Goal: Information Seeking & Learning: Understand process/instructions

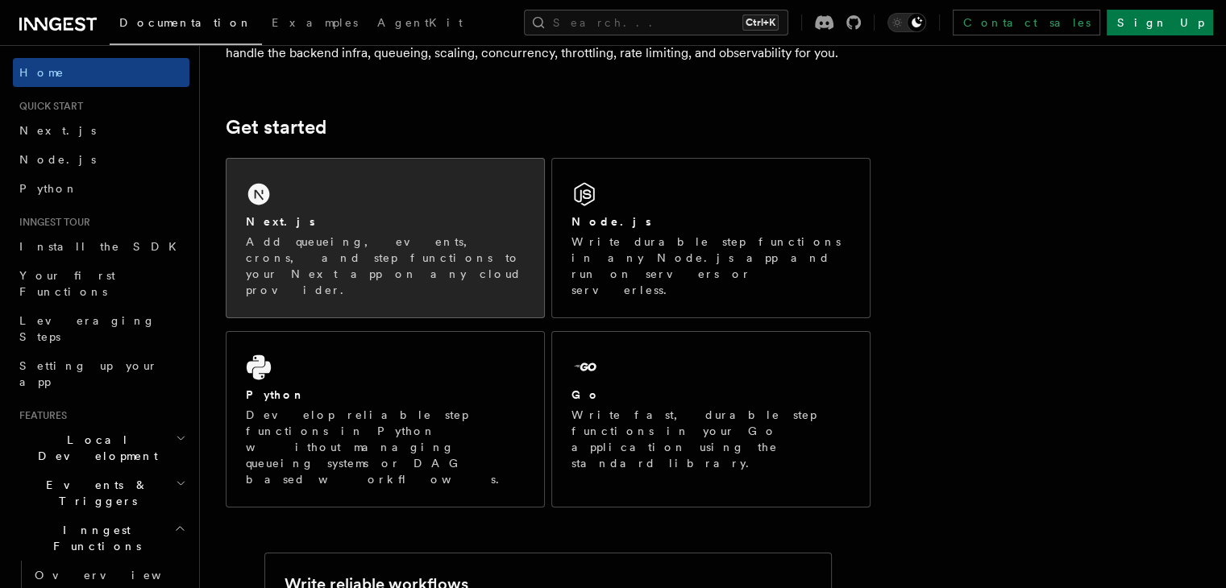
scroll to position [200, 0]
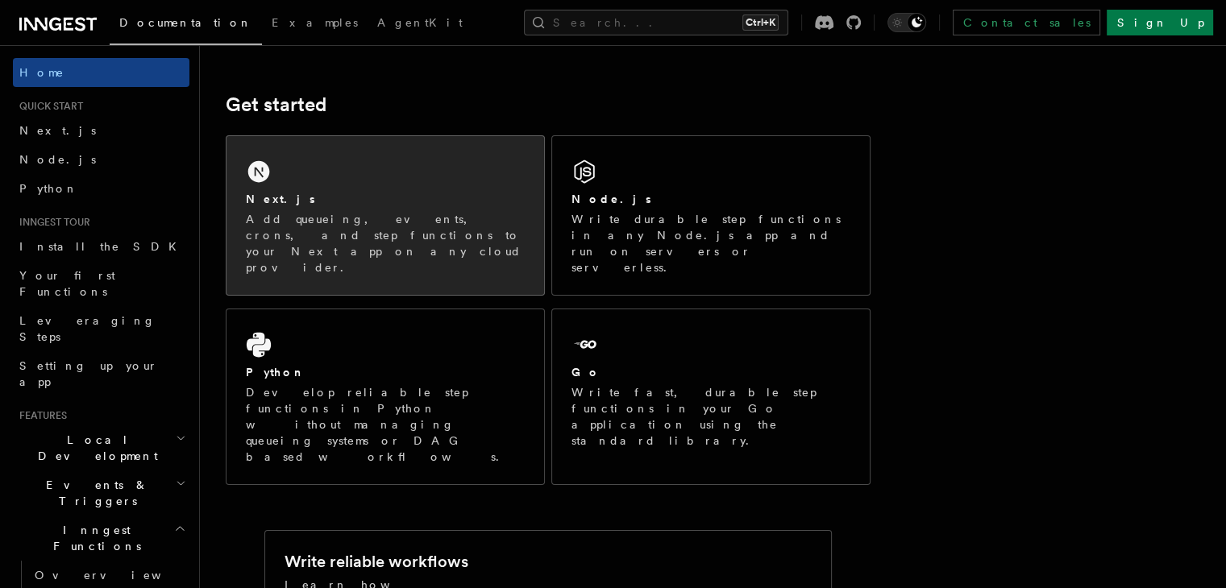
click at [365, 159] on div "Next.js Add queueing, events, crons, and step functions to your Next app on any…" at bounding box center [384, 215] width 317 height 159
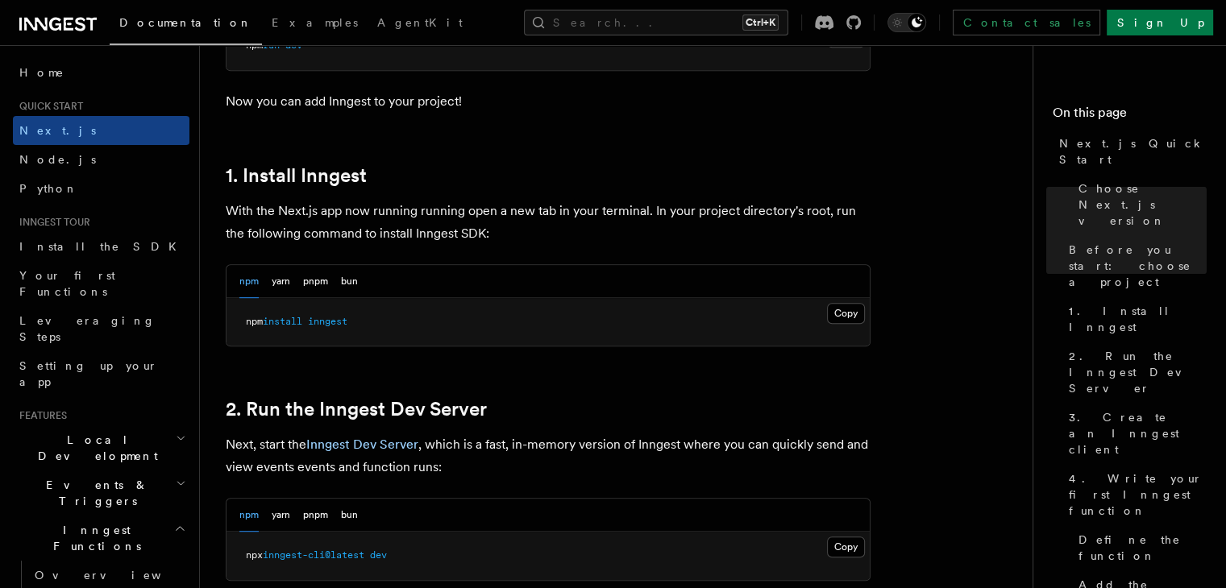
scroll to position [796, 0]
click at [835, 310] on button "Copy Copied" at bounding box center [846, 315] width 38 height 21
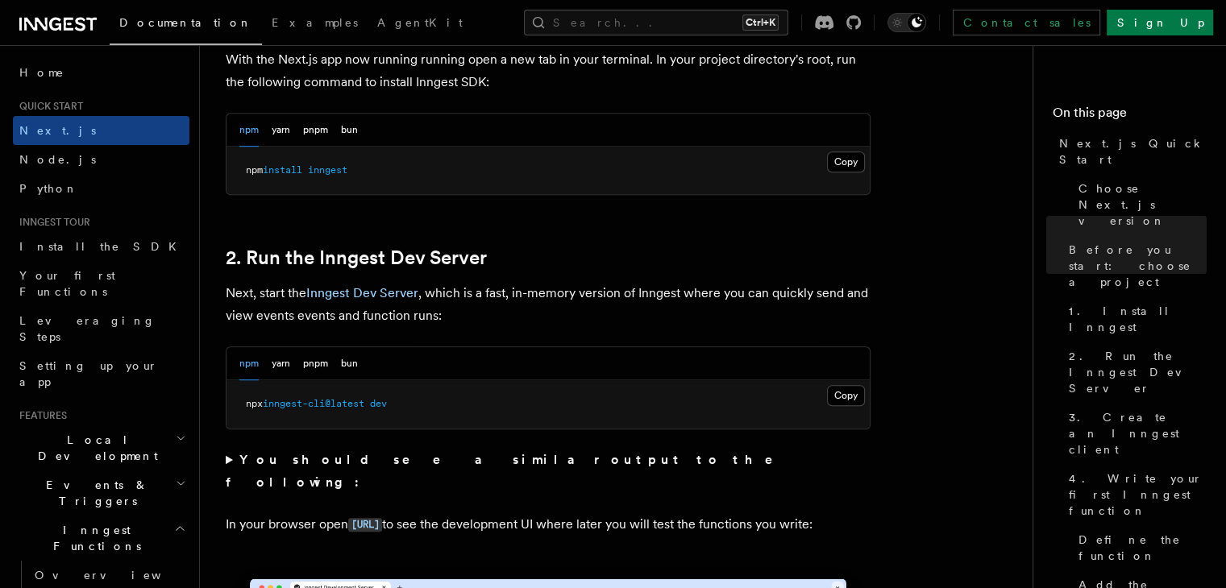
scroll to position [1086, 0]
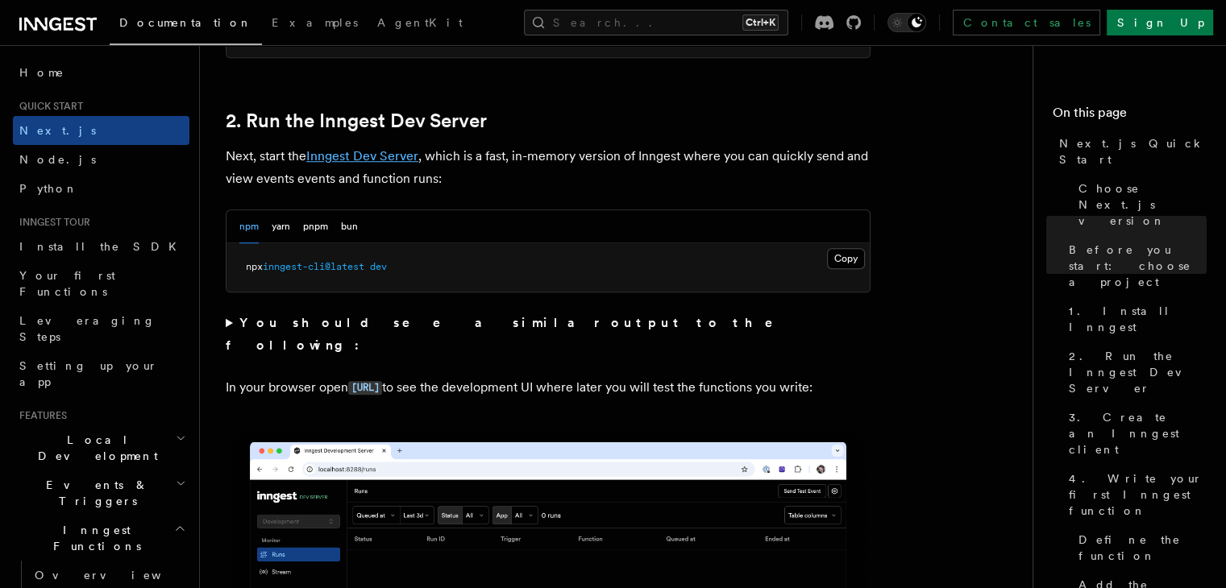
click at [380, 156] on link "Inngest Dev Server" at bounding box center [362, 155] width 112 height 15
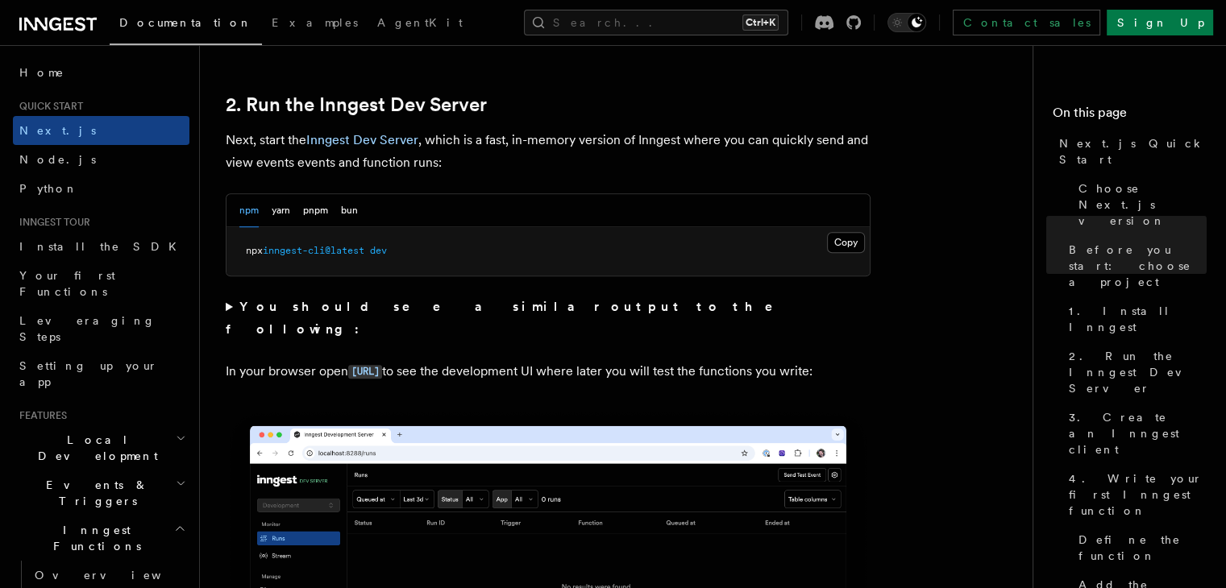
scroll to position [1049, 0]
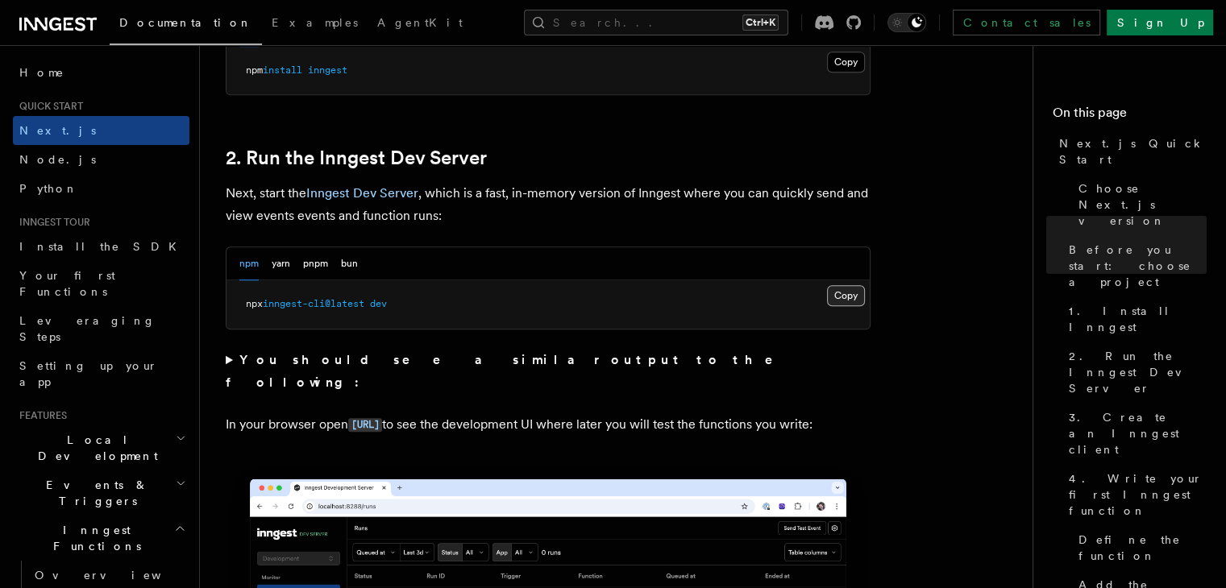
click at [849, 293] on button "Copy Copied" at bounding box center [846, 295] width 38 height 21
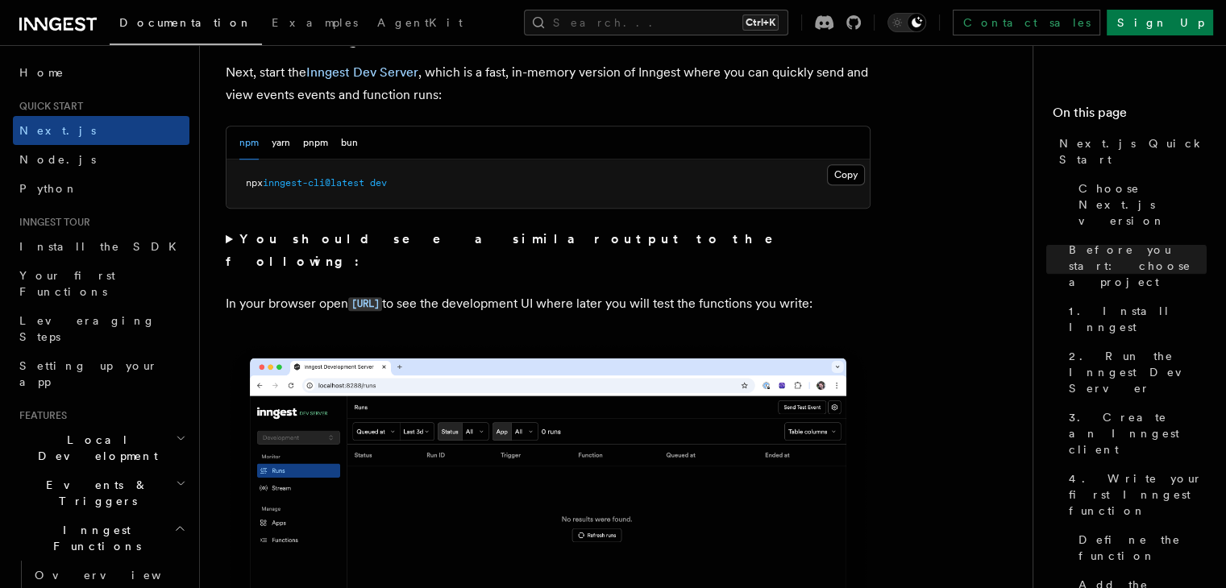
scroll to position [1170, 0]
click at [382, 297] on code "http://localhost:8288" at bounding box center [365, 304] width 34 height 14
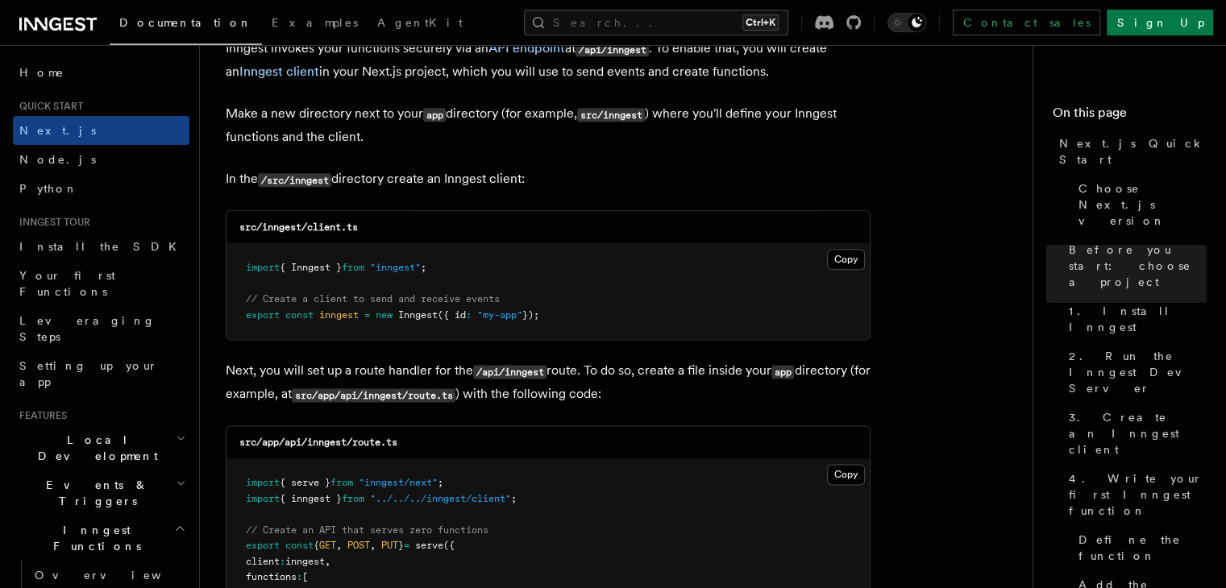
scroll to position [1973, 0]
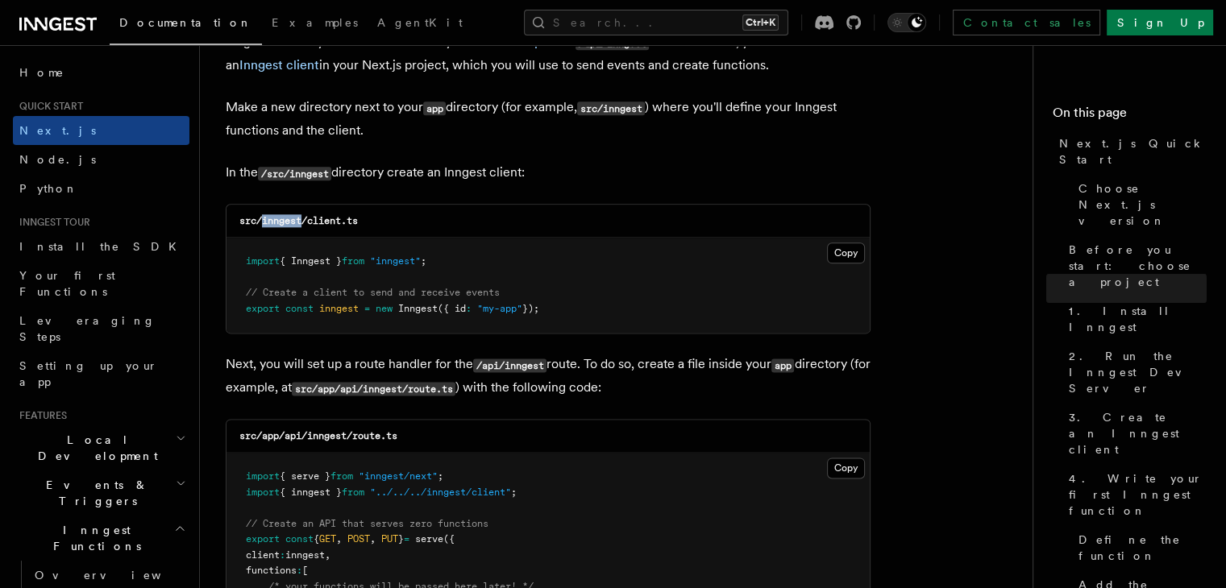
drag, startPoint x: 301, startPoint y: 222, endPoint x: 264, endPoint y: 221, distance: 37.9
click at [264, 221] on code "src/inngest/client.ts" at bounding box center [298, 220] width 118 height 11
copy code "inngest"
drag, startPoint x: 306, startPoint y: 224, endPoint x: 365, endPoint y: 224, distance: 58.8
click at [365, 224] on div "src/inngest/client.ts" at bounding box center [547, 221] width 643 height 33
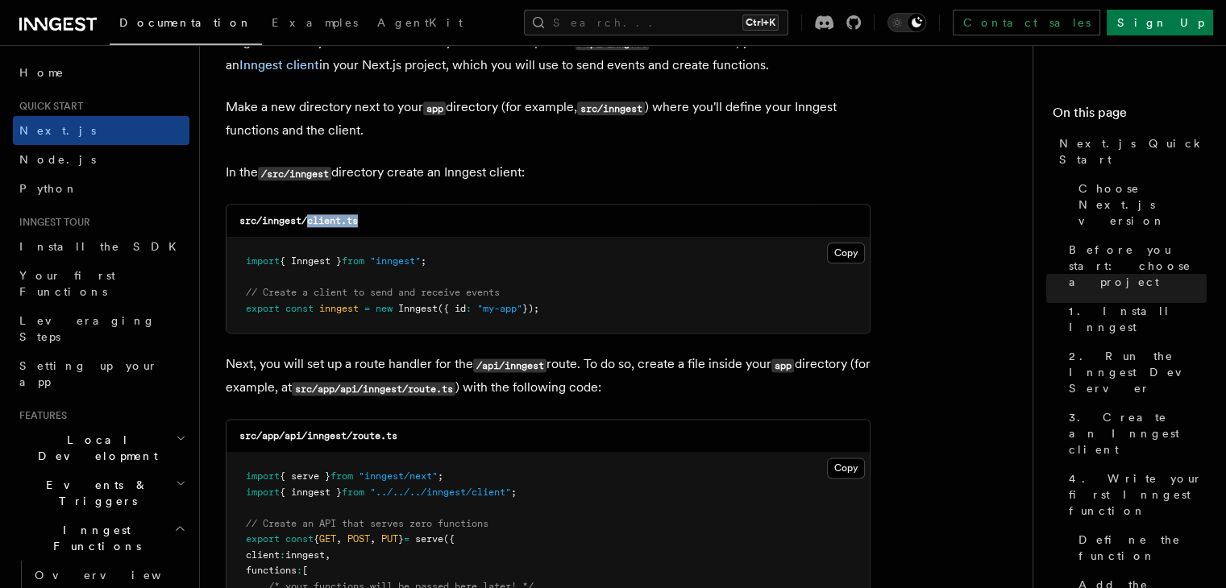
copy code "client.ts"
click at [845, 255] on button "Copy Copied" at bounding box center [846, 253] width 38 height 21
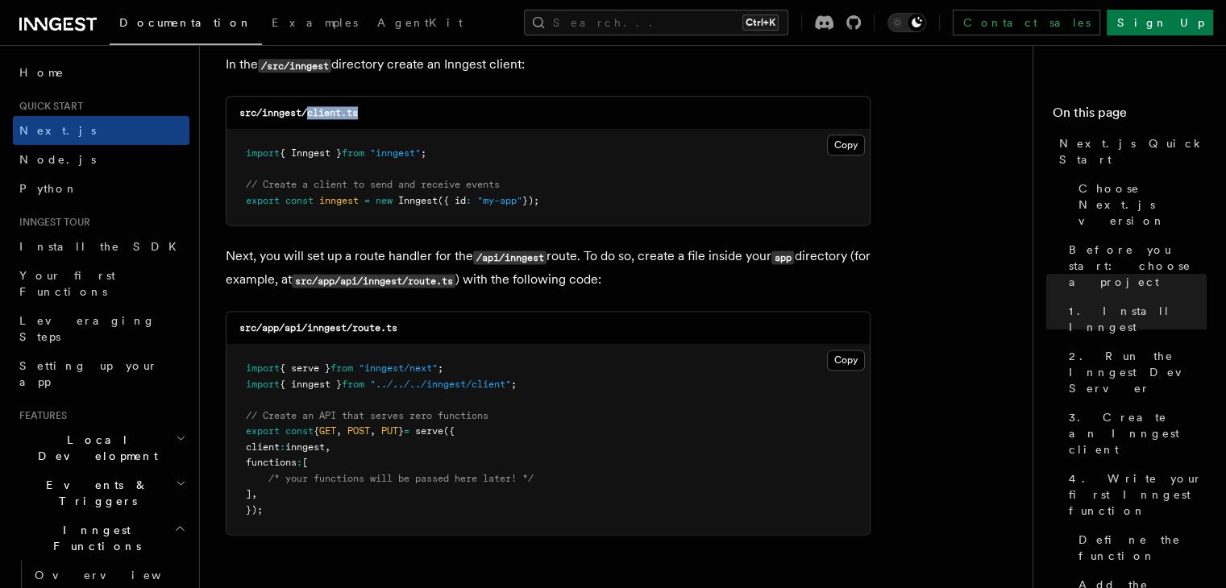
scroll to position [2135, 0]
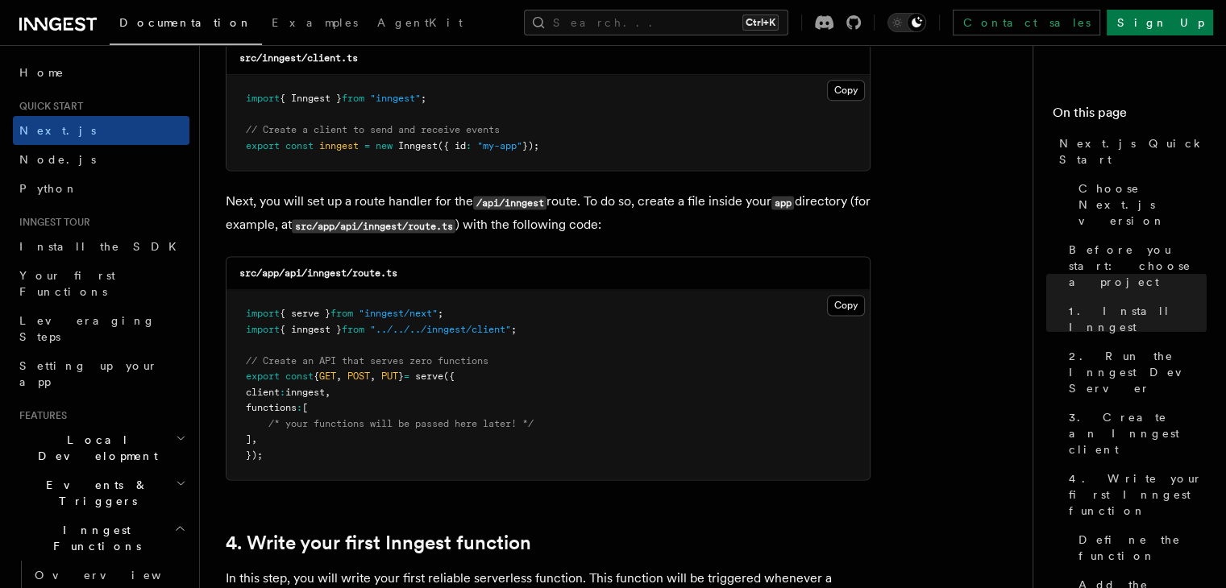
click at [367, 276] on code "src/app/api/inngest/route.ts" at bounding box center [318, 273] width 158 height 11
copy code "route"
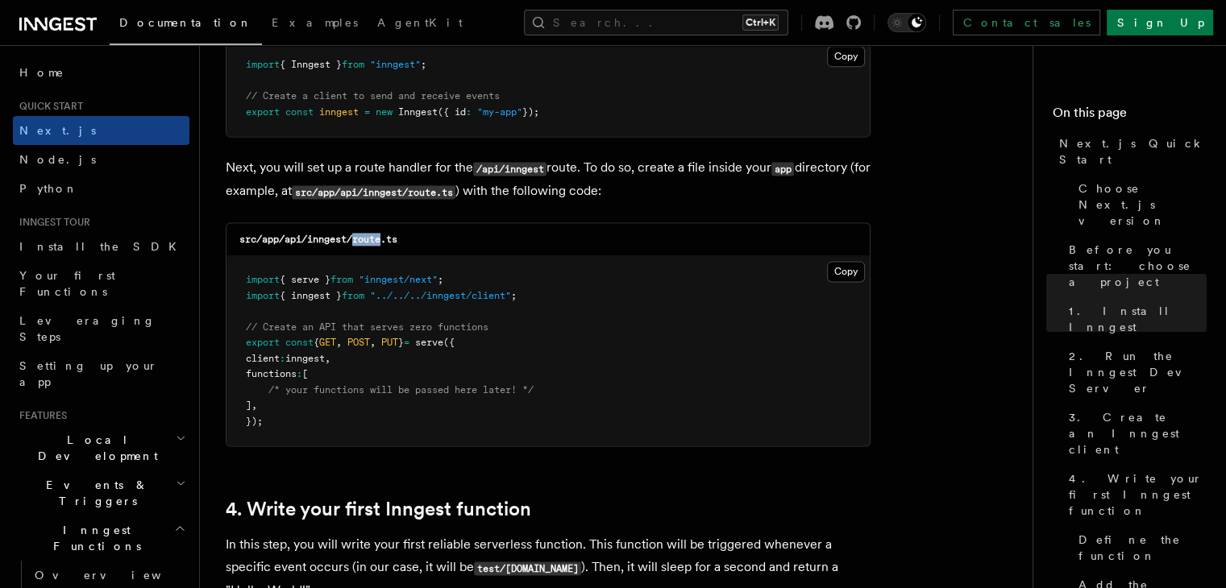
scroll to position [2171, 0]
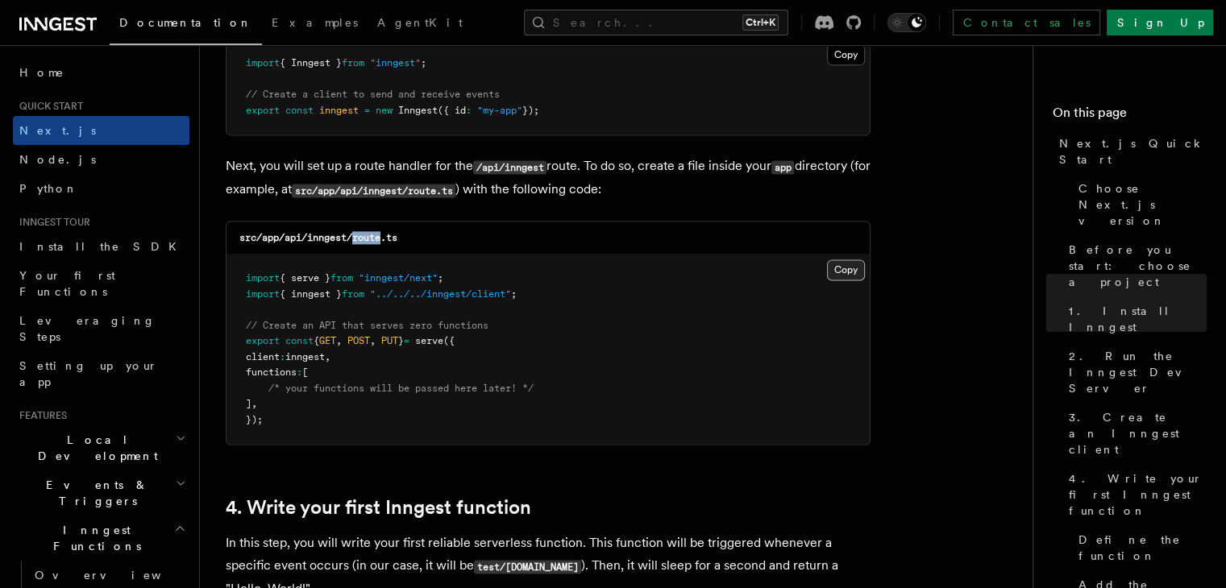
click at [832, 269] on button "Copy Copied" at bounding box center [846, 269] width 38 height 21
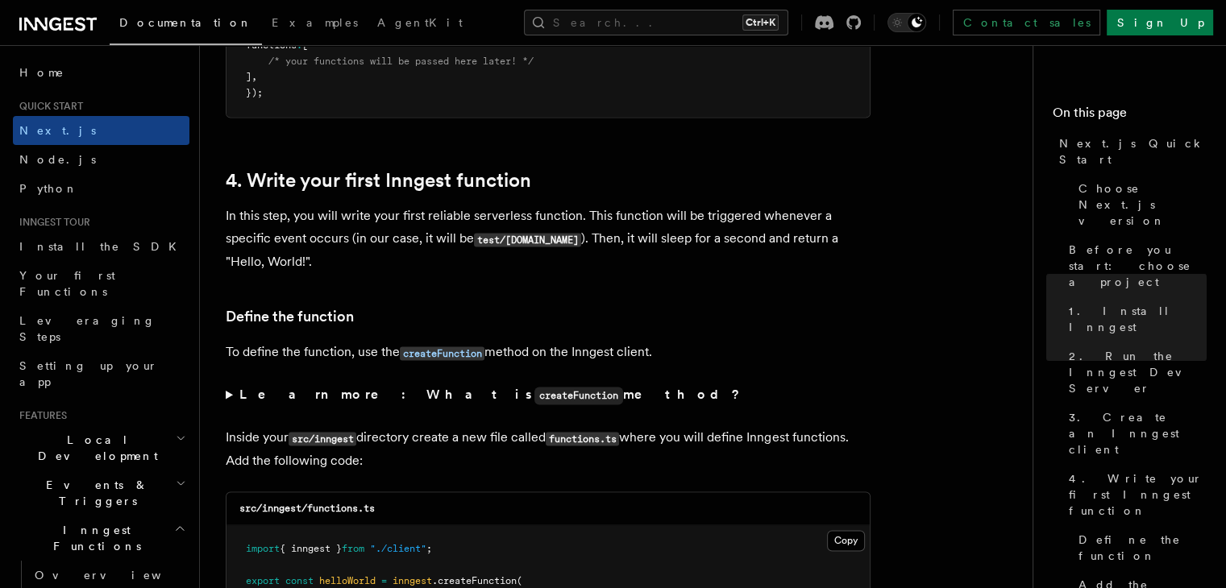
click at [457, 328] on h3 "Define the function" at bounding box center [548, 316] width 645 height 23
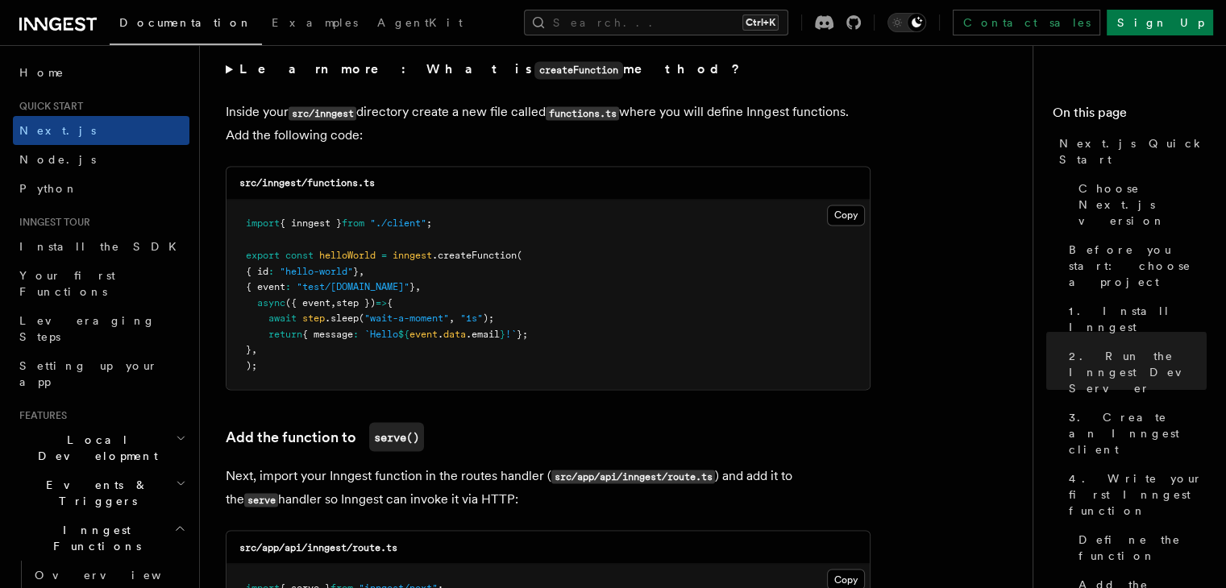
scroll to position [2856, 0]
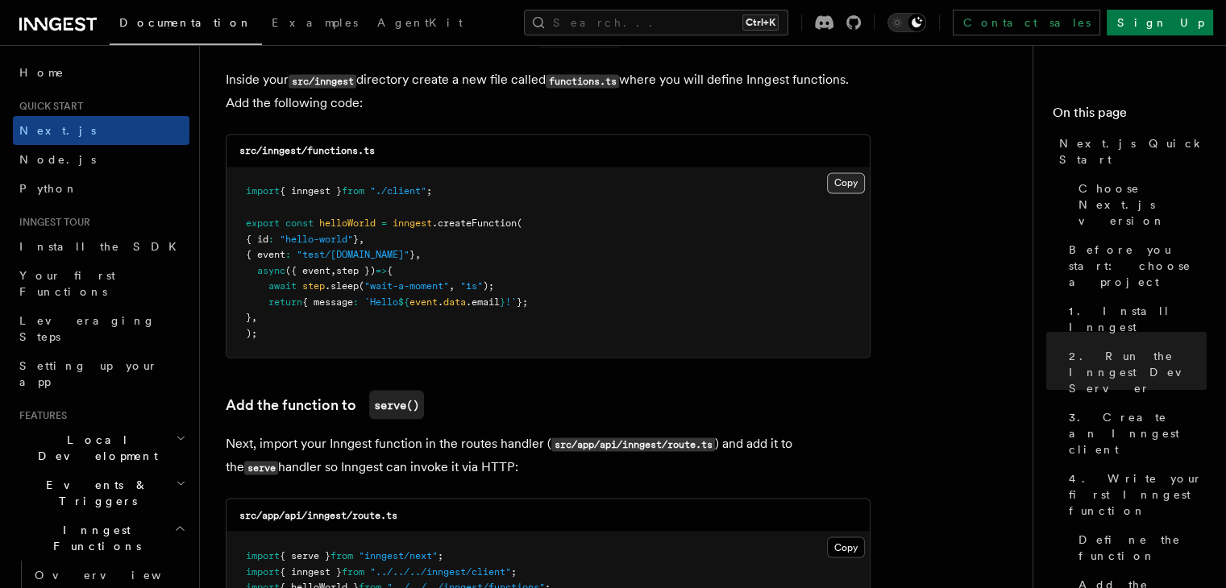
click at [840, 188] on button "Copy Copied" at bounding box center [846, 182] width 38 height 21
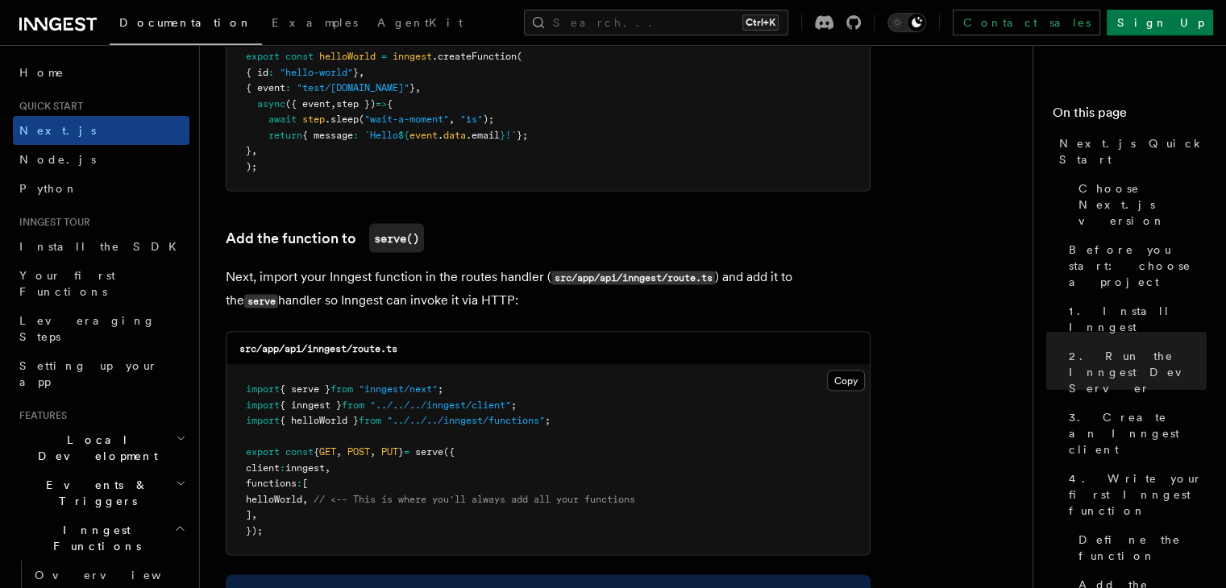
scroll to position [3023, 0]
